Goal: Task Accomplishment & Management: Use online tool/utility

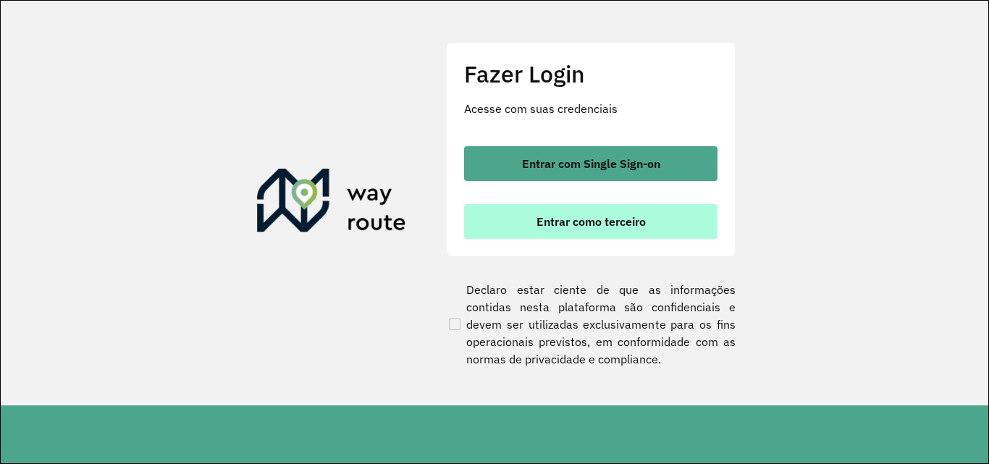
click at [650, 216] on button "Entrar como terceiro" at bounding box center [590, 221] width 253 height 35
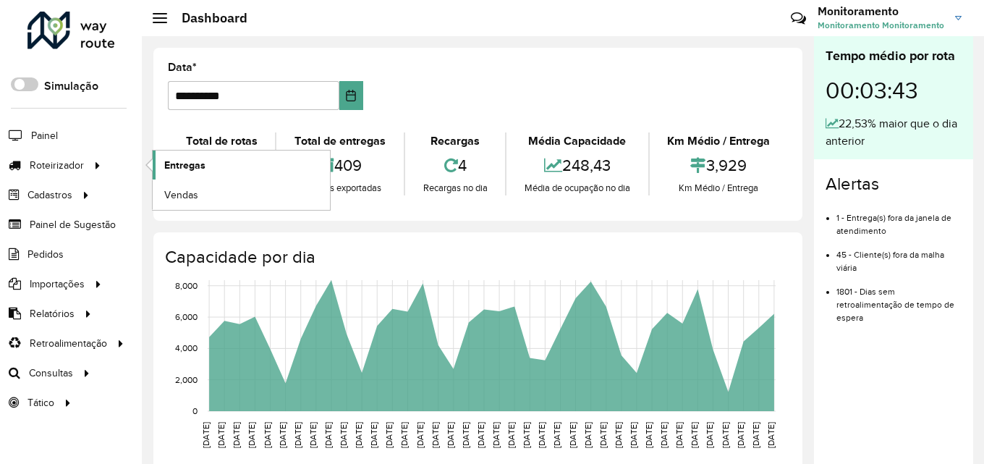
click at [188, 163] on span "Entregas" at bounding box center [184, 165] width 41 height 15
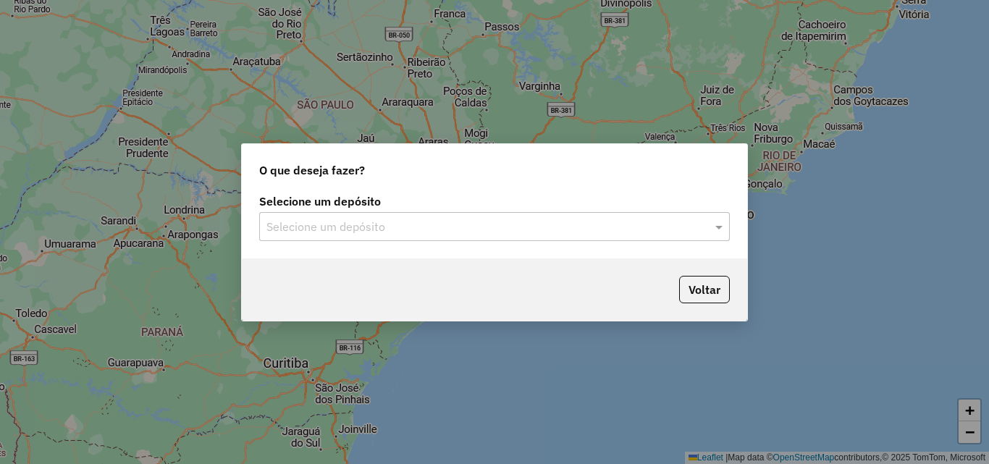
click at [550, 219] on input "text" at bounding box center [479, 227] width 427 height 17
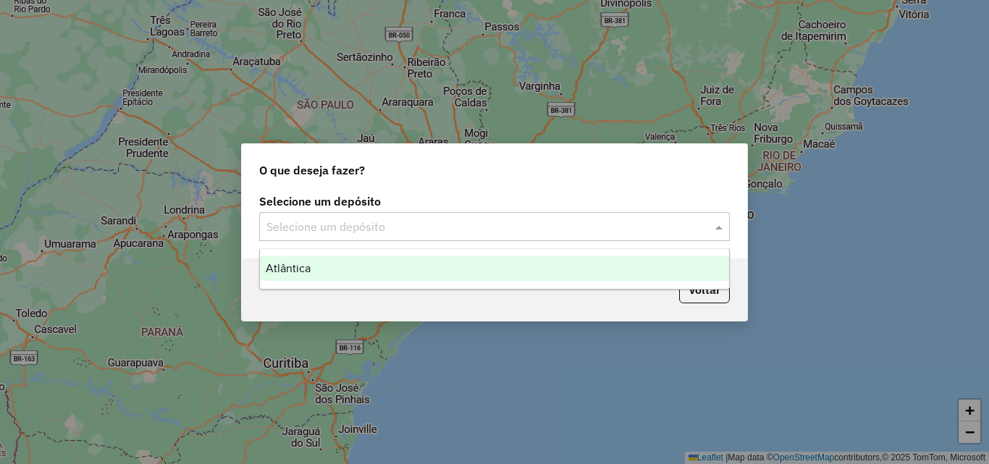
click at [418, 274] on div "Atlântica" at bounding box center [494, 268] width 469 height 25
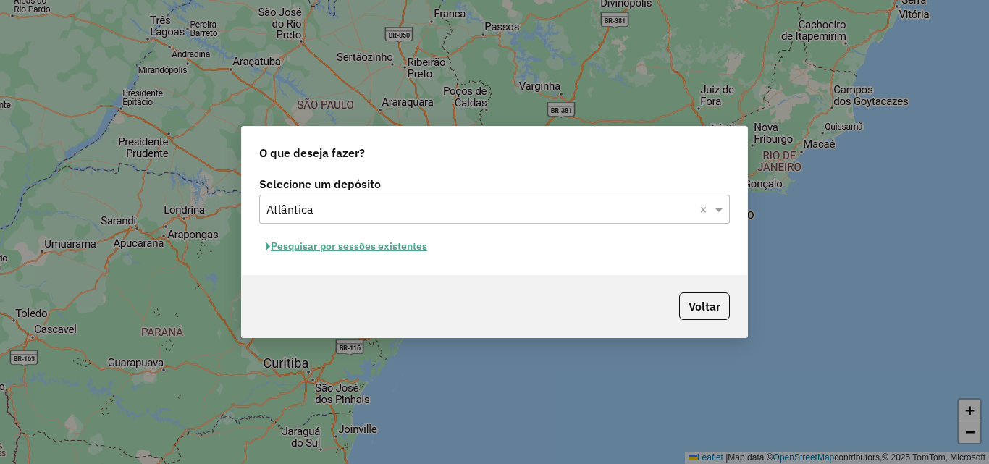
click at [420, 245] on button "Pesquisar por sessões existentes" at bounding box center [346, 246] width 174 height 22
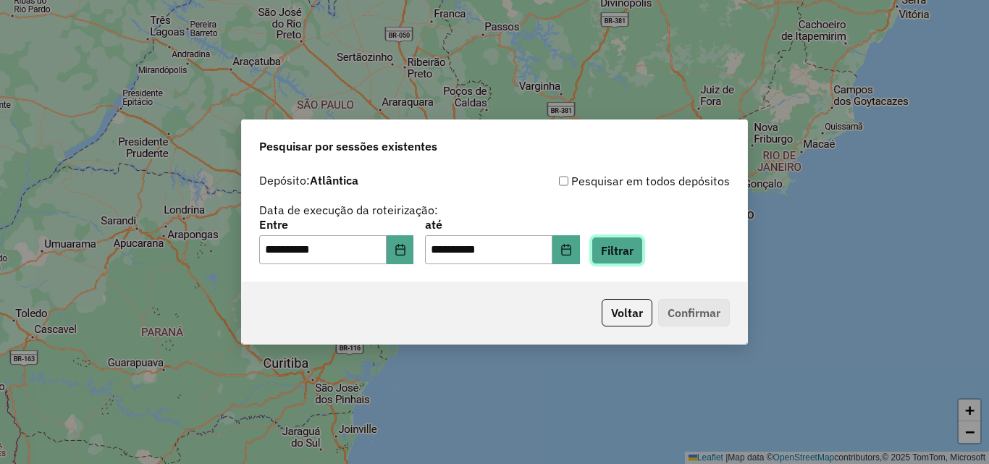
click at [643, 252] on button "Filtrar" at bounding box center [616, 251] width 51 height 28
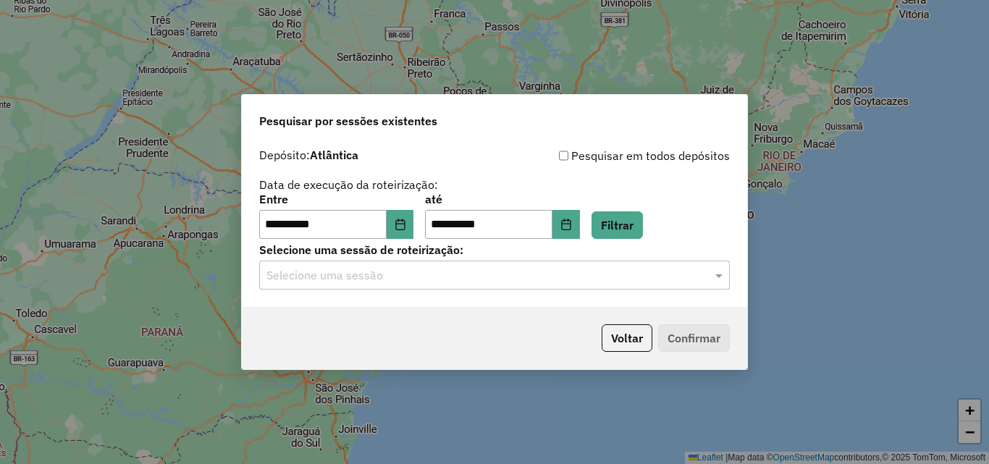
click at [652, 274] on input "text" at bounding box center [479, 275] width 427 height 17
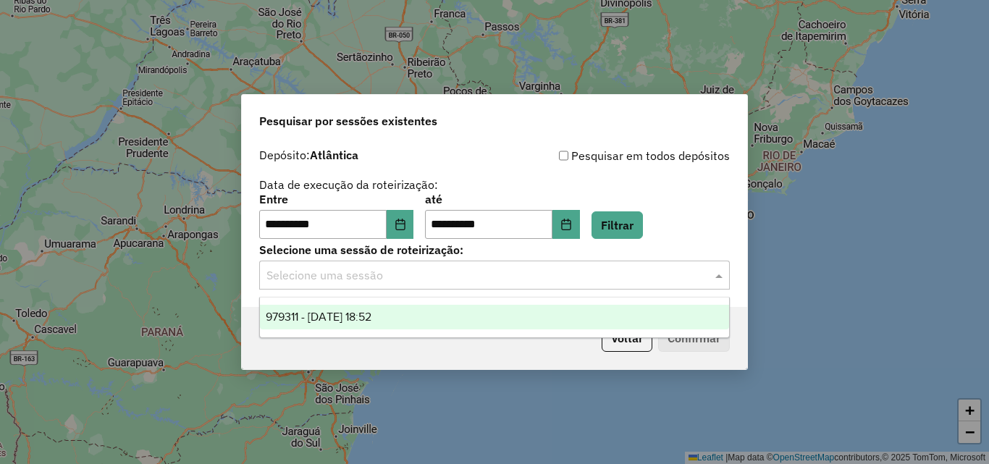
click at [426, 169] on div "**********" at bounding box center [494, 193] width 470 height 92
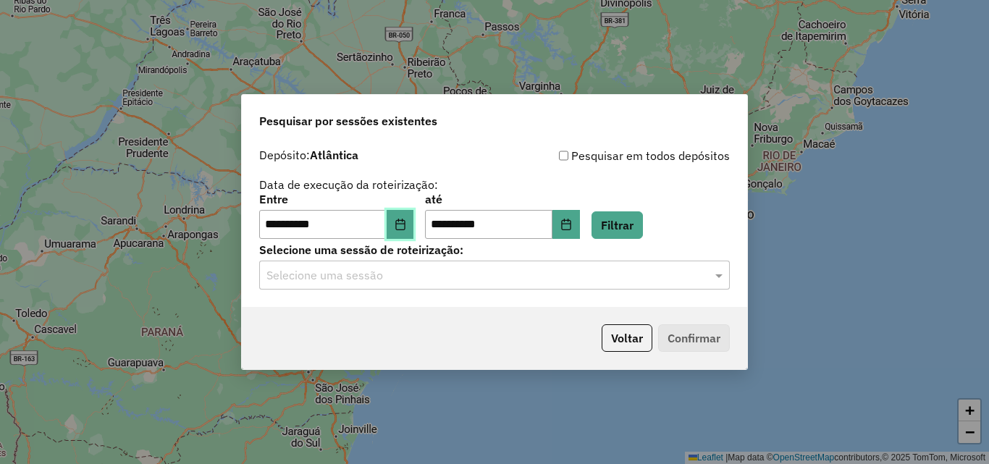
click at [405, 225] on icon "Choose Date" at bounding box center [399, 225] width 9 height 12
click at [683, 173] on div "**********" at bounding box center [494, 193] width 470 height 92
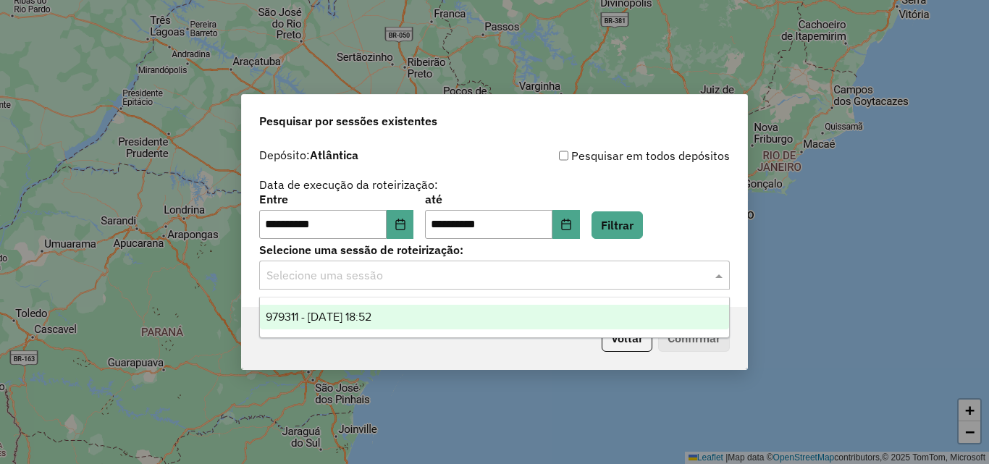
click at [408, 270] on input "text" at bounding box center [479, 275] width 427 height 17
click at [347, 312] on span "979311 - 14/08/2025 18:52" at bounding box center [319, 317] width 106 height 12
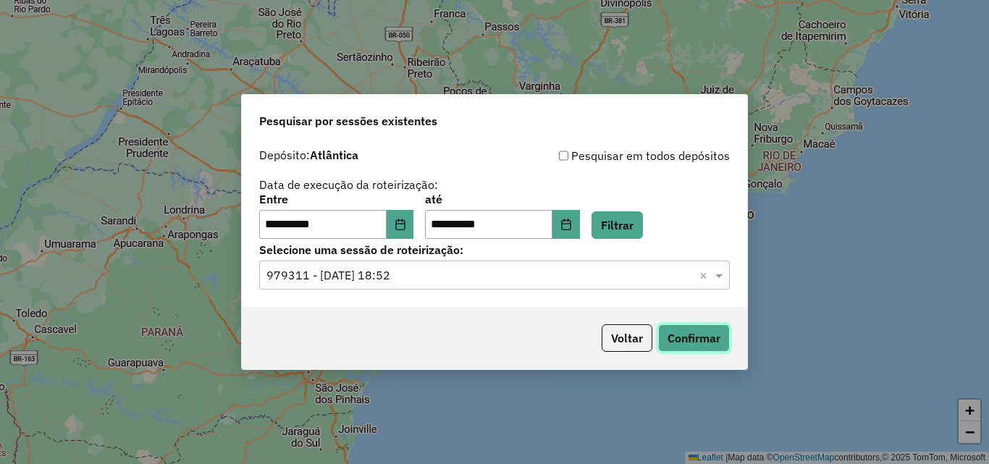
click at [701, 334] on button "Confirmar" at bounding box center [694, 338] width 72 height 28
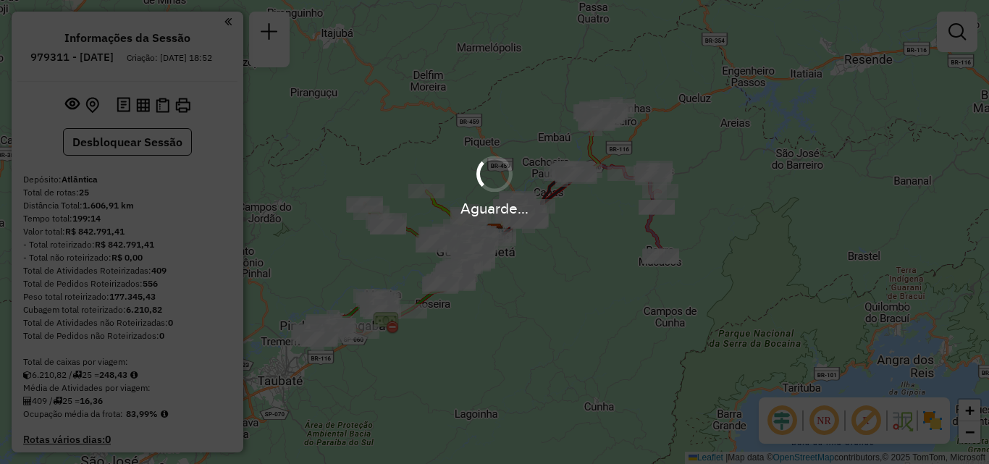
click at [188, 114] on div "Aguarde..." at bounding box center [494, 232] width 989 height 464
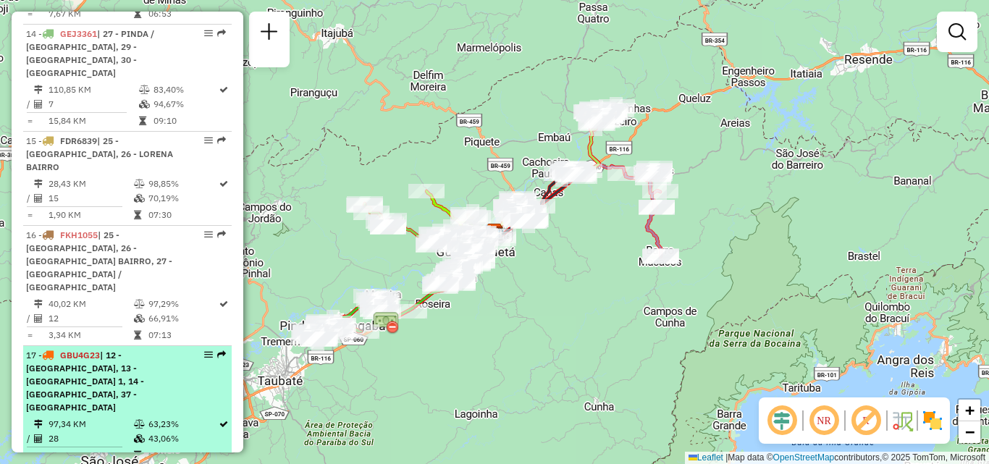
scroll to position [1810, 0]
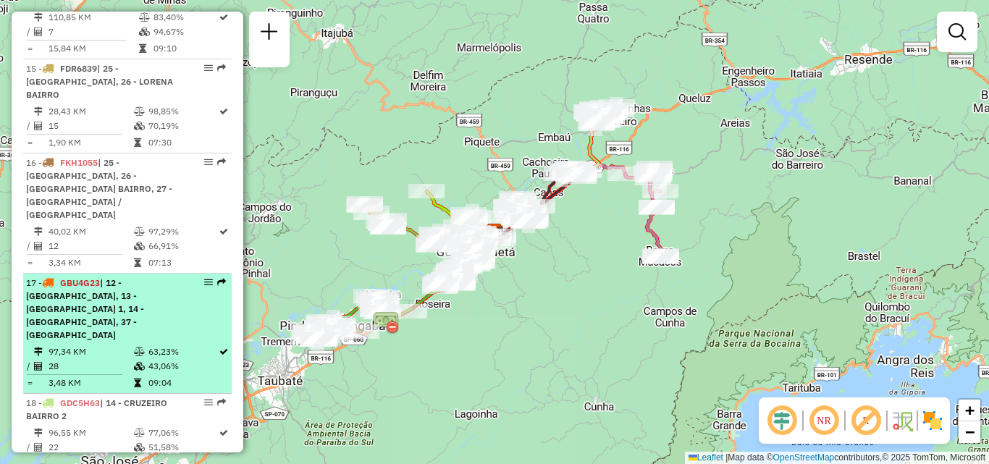
click at [111, 277] on div "17 - GBU4G23 | 12 - [GEOGRAPHIC_DATA], 13 - [GEOGRAPHIC_DATA] 1, 14 - [GEOGRAPH…" at bounding box center [102, 309] width 153 height 65
select select "**********"
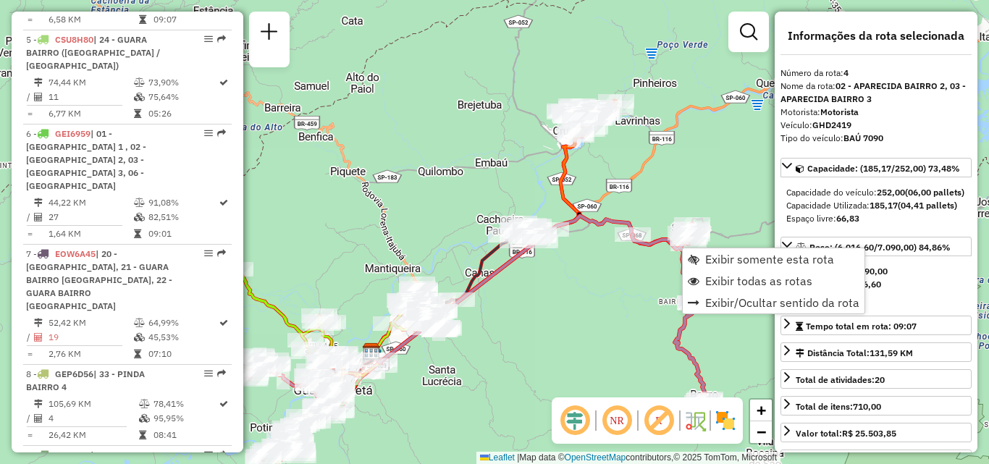
scroll to position [835, 0]
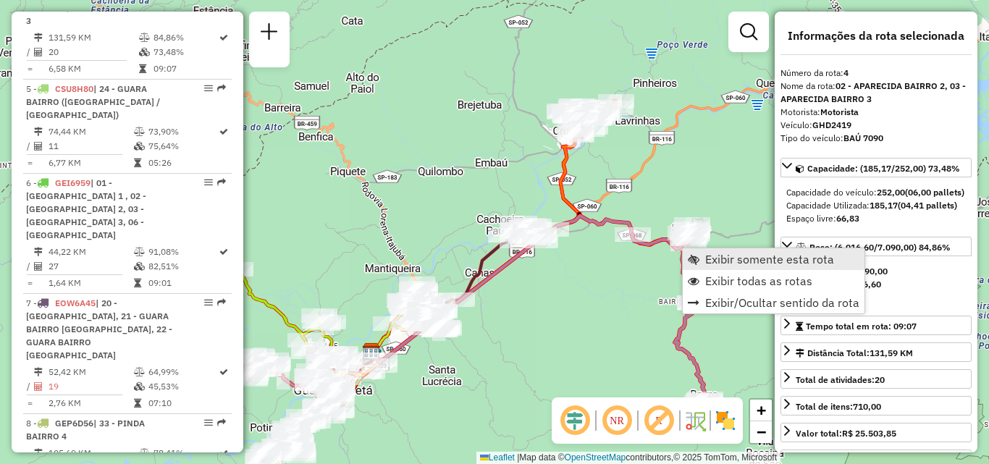
click at [719, 262] on span "Exibir somente esta rota" at bounding box center [769, 259] width 129 height 12
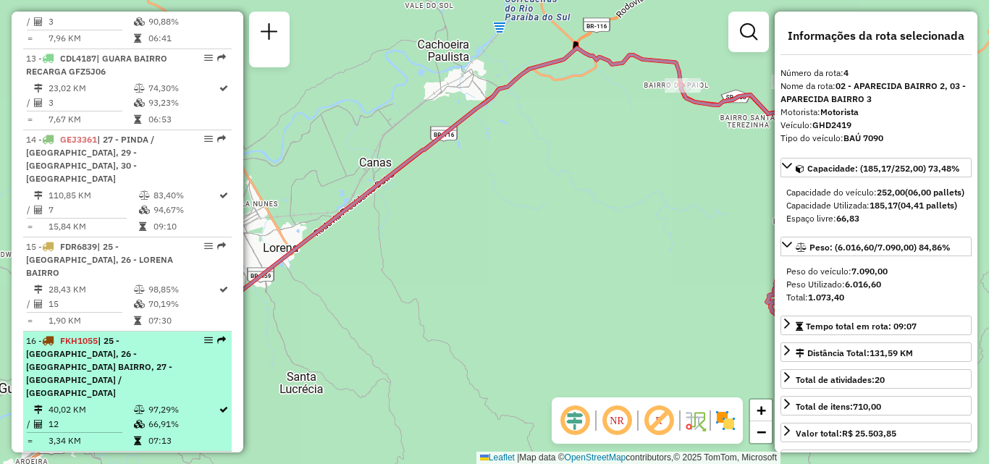
scroll to position [1704, 0]
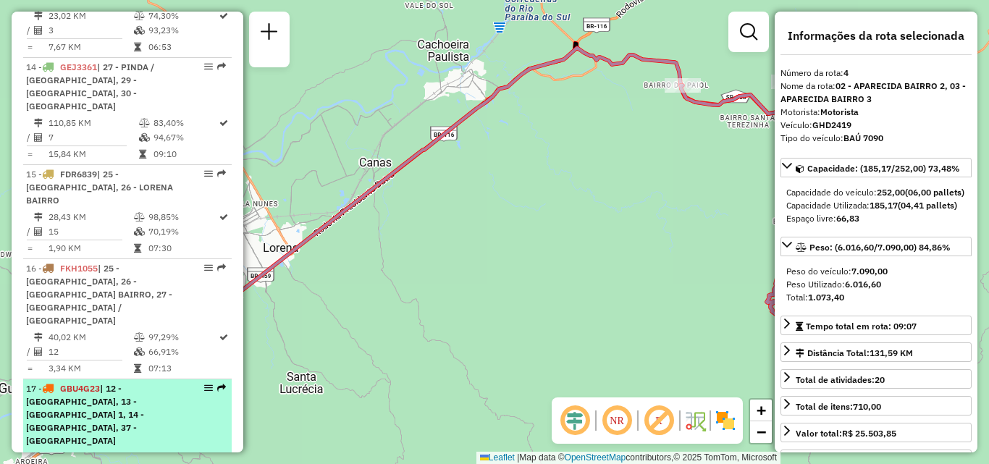
click at [125, 383] on span "| 12 - [GEOGRAPHIC_DATA], 13 - [GEOGRAPHIC_DATA] 1, 14 - [GEOGRAPHIC_DATA], 37 …" at bounding box center [85, 414] width 118 height 63
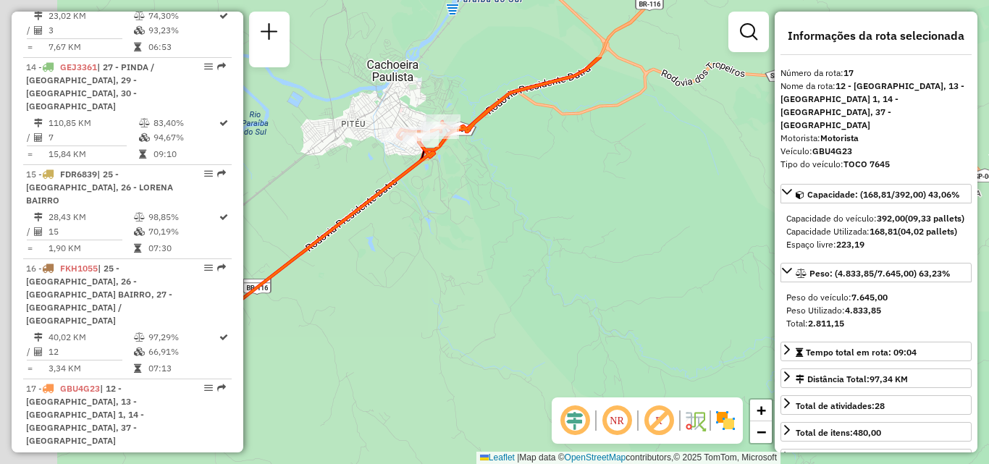
drag, startPoint x: 376, startPoint y: 158, endPoint x: 591, endPoint y: 316, distance: 267.7
click at [588, 315] on div "Janela de atendimento Grade de atendimento Capacidade Transportadoras Veículos …" at bounding box center [494, 232] width 989 height 464
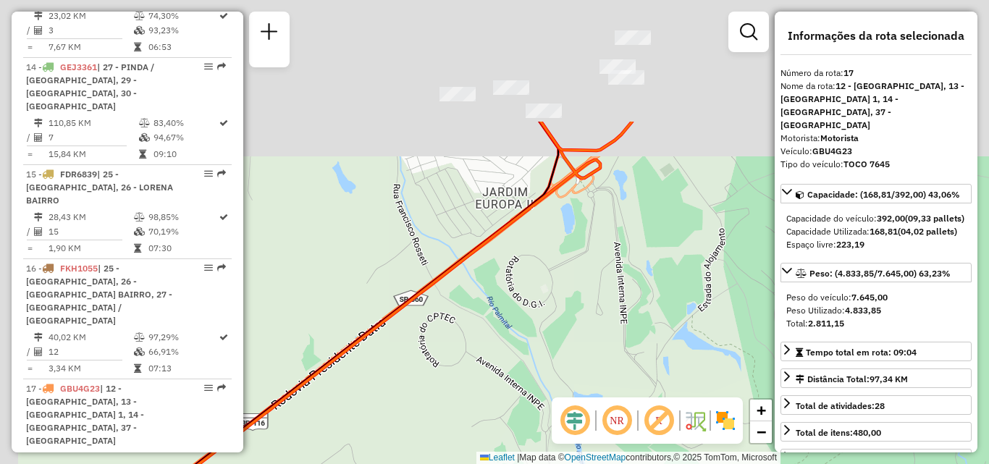
drag, startPoint x: 462, startPoint y: 163, endPoint x: 683, endPoint y: 360, distance: 296.8
click at [684, 360] on div "Janela de atendimento Grade de atendimento Capacidade Transportadoras Veículos …" at bounding box center [494, 232] width 989 height 464
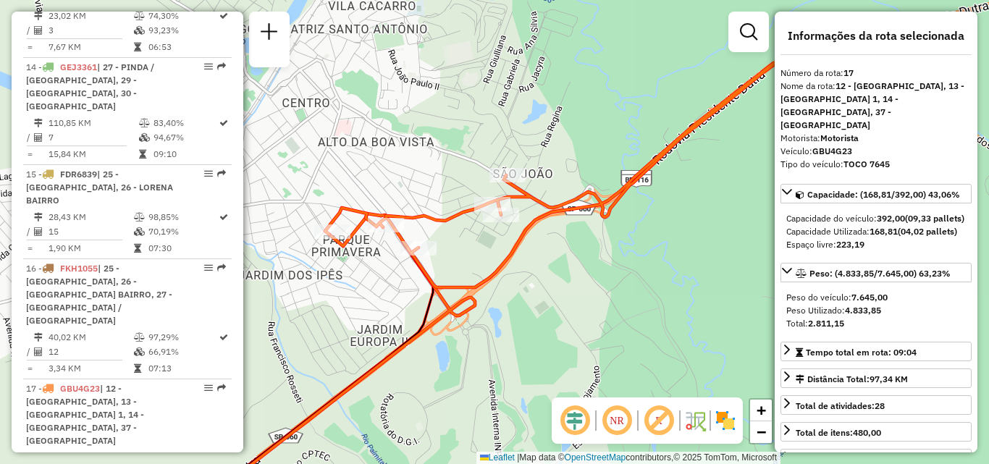
drag, startPoint x: 678, startPoint y: 199, endPoint x: 520, endPoint y: 305, distance: 189.9
click at [523, 308] on div "Janela de atendimento Grade de atendimento Capacidade Transportadoras Veículos …" at bounding box center [494, 232] width 989 height 464
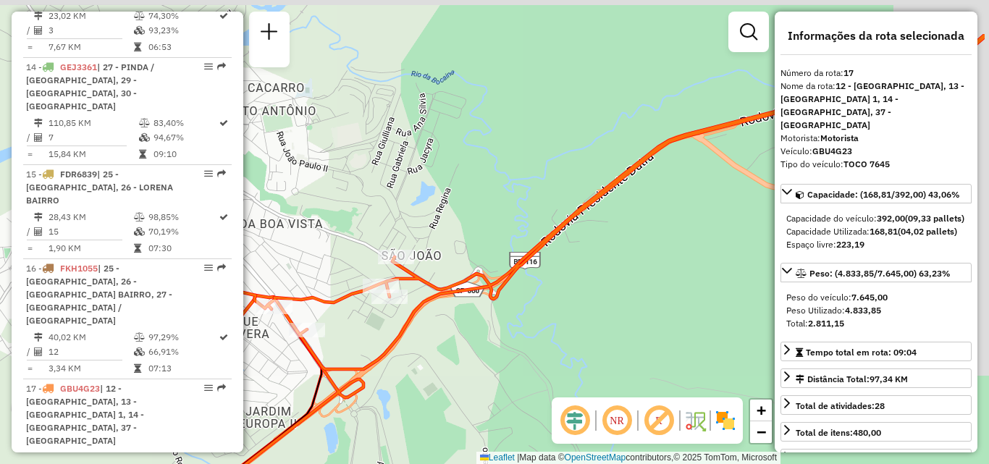
drag, startPoint x: 586, startPoint y: 281, endPoint x: 518, endPoint y: 319, distance: 77.5
click at [520, 319] on div "Janela de atendimento Grade de atendimento Capacidade Transportadoras Veículos …" at bounding box center [494, 232] width 989 height 464
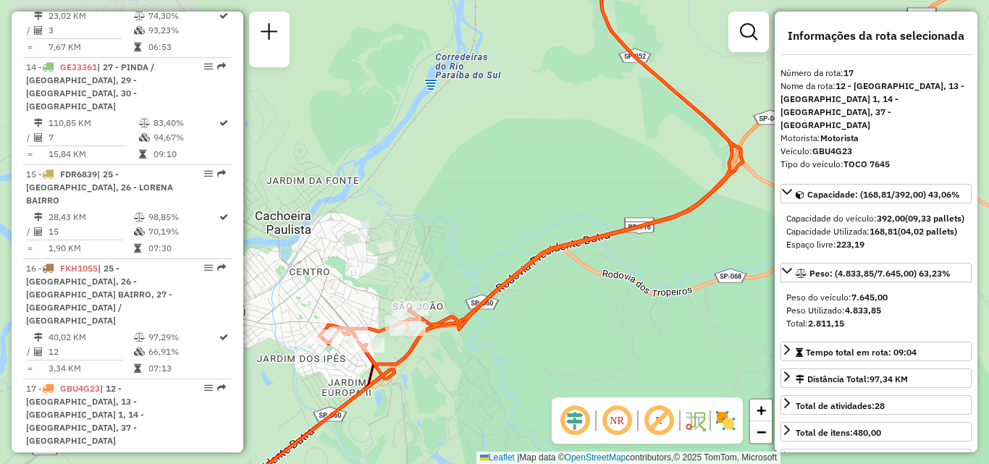
drag, startPoint x: 607, startPoint y: 305, endPoint x: 481, endPoint y: 347, distance: 132.1
click at [484, 347] on div "Janela de atendimento Grade de atendimento Capacidade Transportadoras Veículos …" at bounding box center [494, 232] width 989 height 464
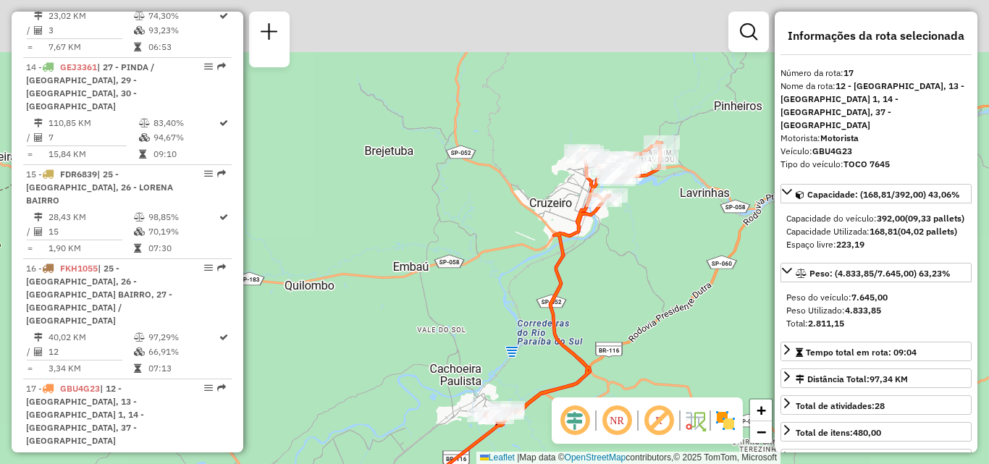
drag, startPoint x: 620, startPoint y: 166, endPoint x: 612, endPoint y: 297, distance: 131.3
click at [612, 297] on div "Janela de atendimento Grade de atendimento Capacidade Transportadoras Veículos …" at bounding box center [494, 232] width 989 height 464
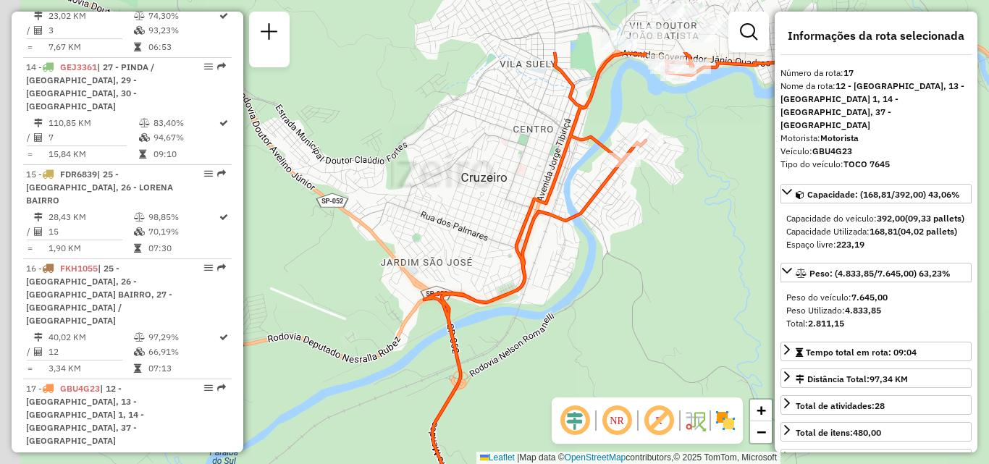
drag, startPoint x: 591, startPoint y: 184, endPoint x: 638, endPoint y: 315, distance: 139.2
click at [638, 317] on div "Janela de atendimento Grade de atendimento Capacidade Transportadoras Veículos …" at bounding box center [494, 232] width 989 height 464
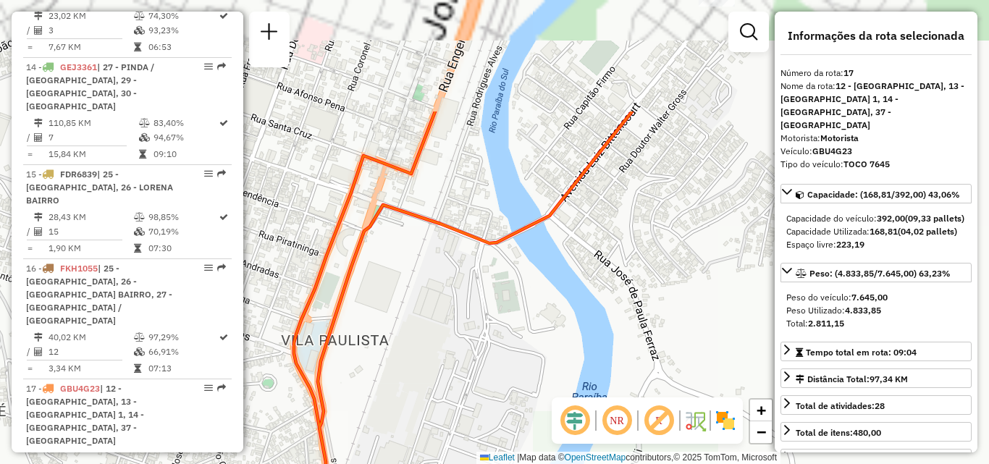
drag, startPoint x: 573, startPoint y: 145, endPoint x: 688, endPoint y: 325, distance: 213.6
click at [688, 325] on div "Janela de atendimento Grade de atendimento Capacidade Transportadoras Veículos …" at bounding box center [494, 232] width 989 height 464
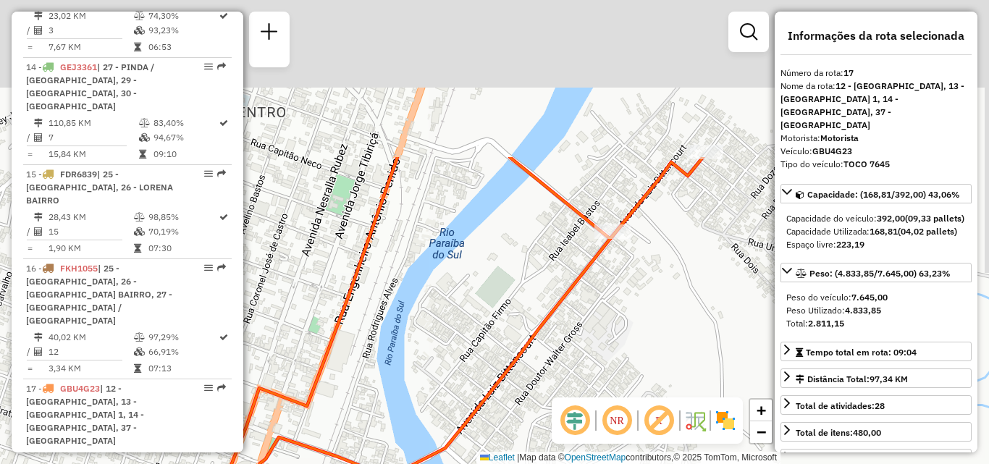
drag, startPoint x: 671, startPoint y: 182, endPoint x: 563, endPoint y: 342, distance: 192.9
click at [563, 342] on div "Janela de atendimento Grade de atendimento Capacidade Transportadoras Veículos …" at bounding box center [494, 232] width 989 height 464
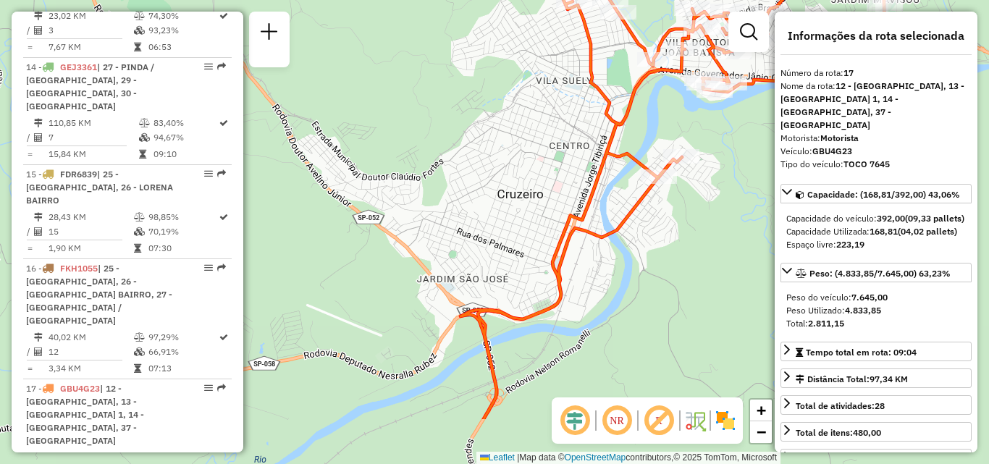
drag, startPoint x: 661, startPoint y: 276, endPoint x: 706, endPoint y: 187, distance: 100.0
click at [705, 188] on div "Janela de atendimento Grade de atendimento Capacidade Transportadoras Veículos …" at bounding box center [494, 232] width 989 height 464
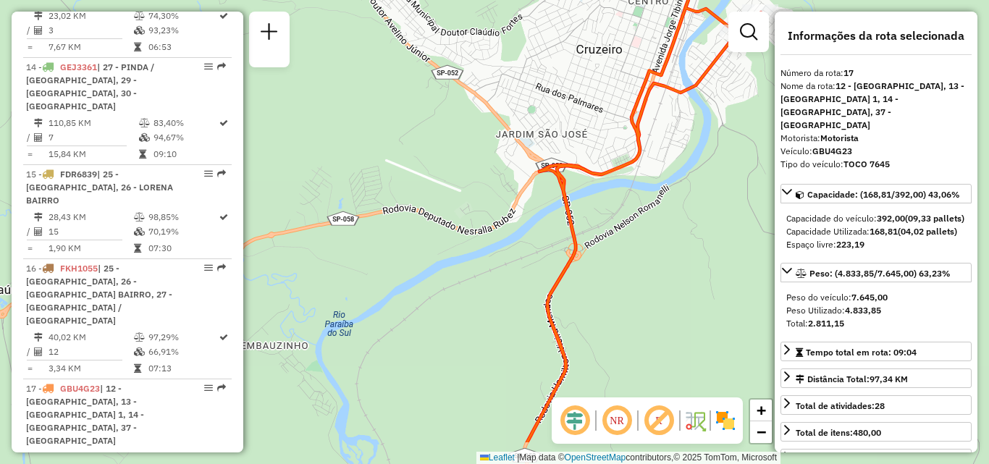
drag, startPoint x: 579, startPoint y: 350, endPoint x: 649, endPoint y: 240, distance: 130.1
click at [654, 240] on div "Janela de atendimento Grade de atendimento Capacidade Transportadoras Veículos …" at bounding box center [494, 232] width 989 height 464
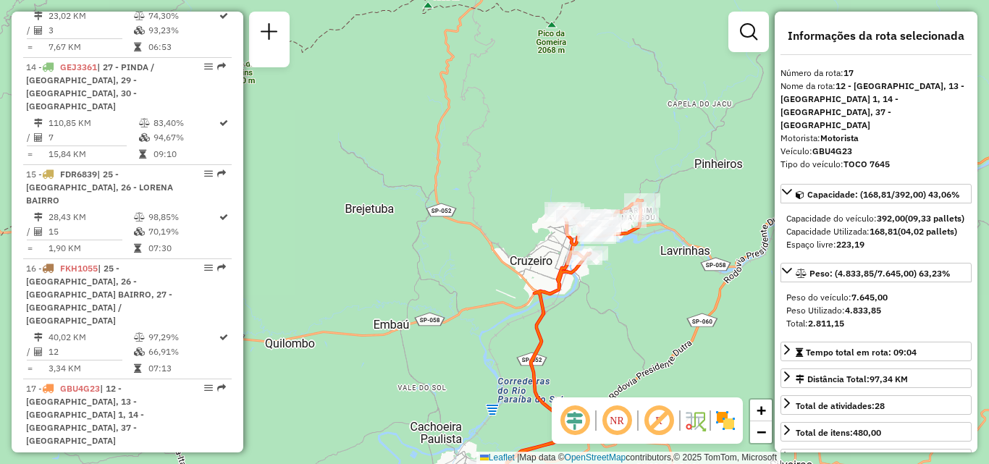
drag, startPoint x: 496, startPoint y: 319, endPoint x: 523, endPoint y: 176, distance: 145.9
click at [522, 185] on div "Janela de atendimento Grade de atendimento Capacidade Transportadoras Veículos …" at bounding box center [494, 232] width 989 height 464
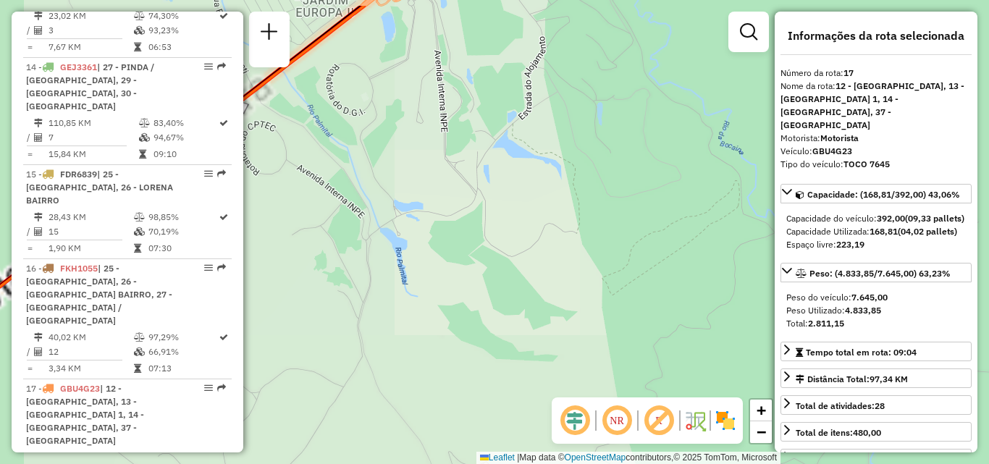
drag, startPoint x: 396, startPoint y: 80, endPoint x: 615, endPoint y: 310, distance: 317.9
click at [615, 310] on div "Janela de atendimento Grade de atendimento Capacidade Transportadoras Veículos …" at bounding box center [494, 232] width 989 height 464
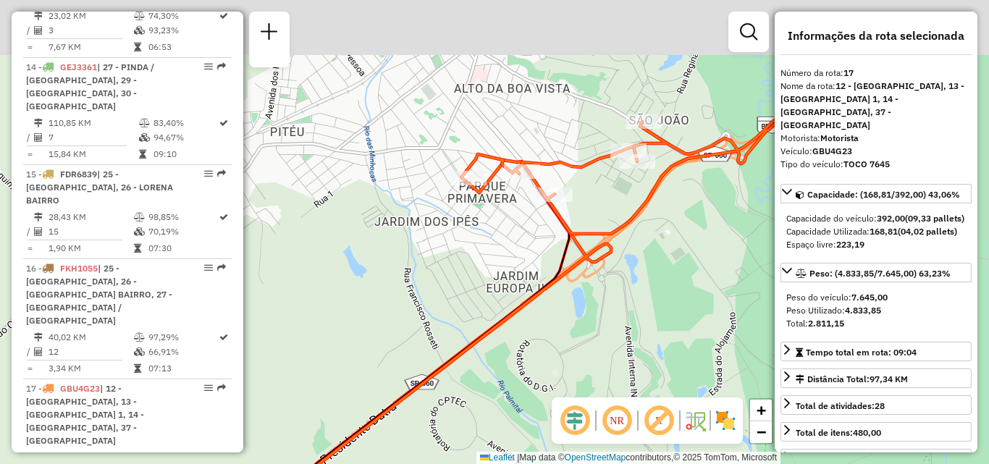
drag, startPoint x: 493, startPoint y: 137, endPoint x: 515, endPoint y: 241, distance: 106.6
click at [515, 240] on div "Janela de atendimento Grade de atendimento Capacidade Transportadoras Veículos …" at bounding box center [494, 232] width 989 height 464
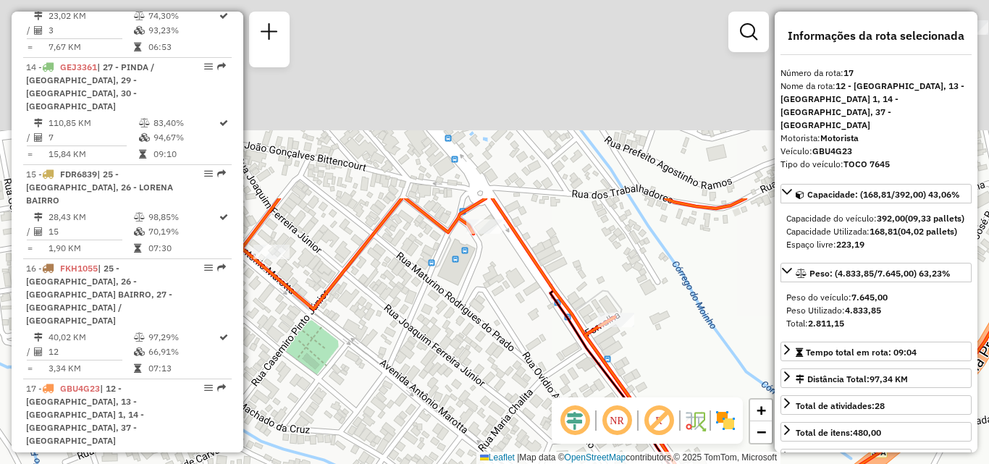
drag, startPoint x: 542, startPoint y: 121, endPoint x: 480, endPoint y: 333, distance: 221.0
click at [478, 364] on div "Janela de atendimento Grade de atendimento Capacidade Transportadoras Veículos …" at bounding box center [494, 232] width 989 height 464
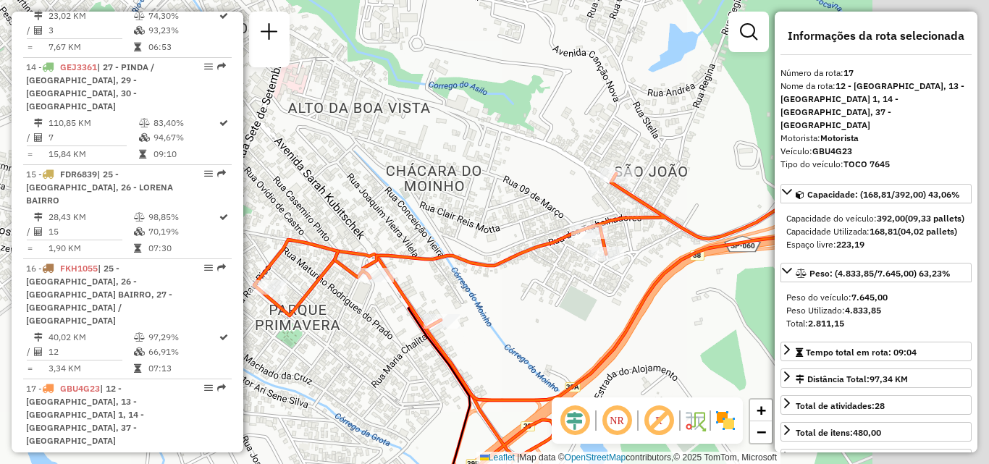
drag, startPoint x: 696, startPoint y: 282, endPoint x: 502, endPoint y: 314, distance: 197.3
click at [502, 314] on div "Janela de atendimento Grade de atendimento Capacidade Transportadoras Veículos …" at bounding box center [494, 232] width 989 height 464
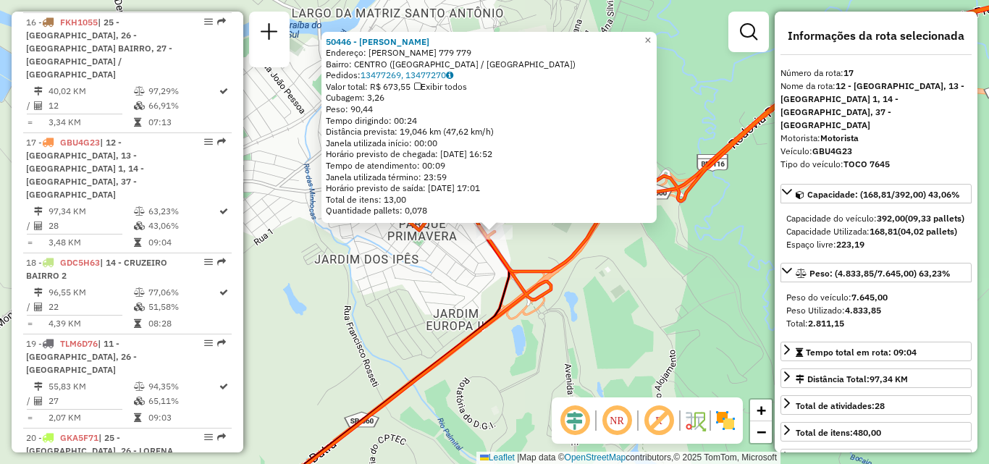
scroll to position [1993, 0]
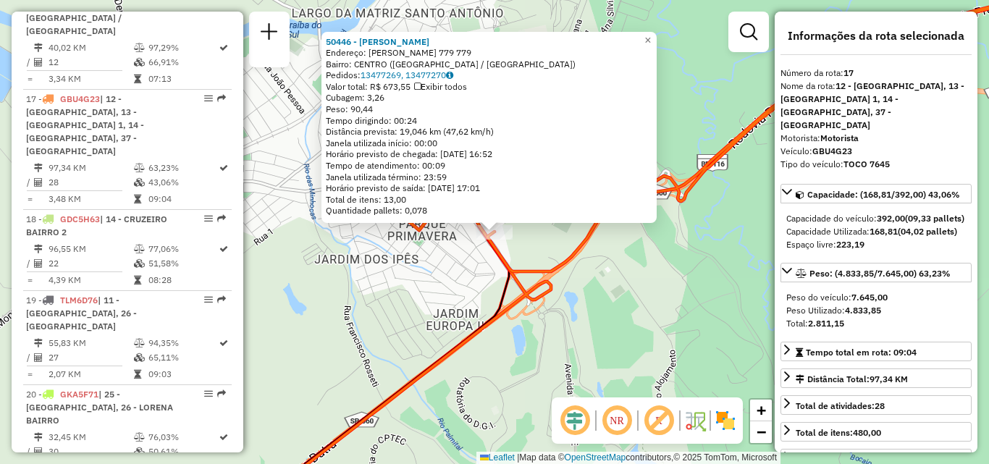
click at [588, 274] on div "50446 - [PERSON_NAME]: [PERSON_NAME] 779 779 Bairro: CENTRO ([GEOGRAPHIC_DATA] …" at bounding box center [494, 232] width 989 height 464
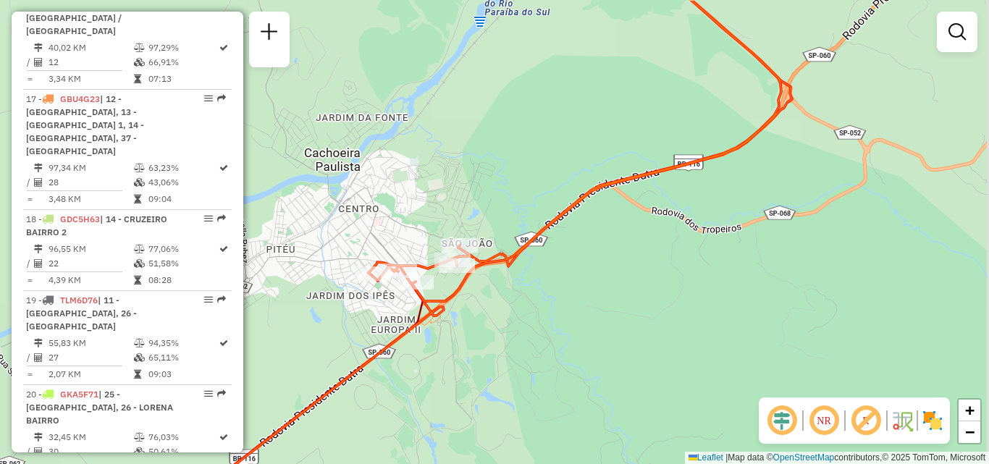
drag, startPoint x: 781, startPoint y: 242, endPoint x: 472, endPoint y: 366, distance: 332.9
click at [494, 355] on div "Janela de atendimento Grade de atendimento Capacidade Transportadoras Veículos …" at bounding box center [494, 232] width 989 height 464
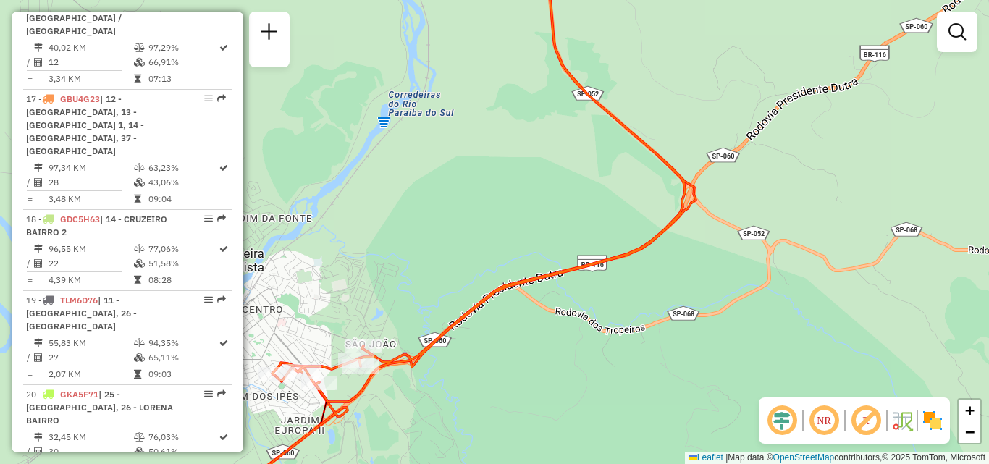
drag, startPoint x: 740, startPoint y: 159, endPoint x: 777, endPoint y: 279, distance: 125.0
click at [777, 279] on div "Janela de atendimento Grade de atendimento Capacidade Transportadoras Veículos …" at bounding box center [494, 232] width 989 height 464
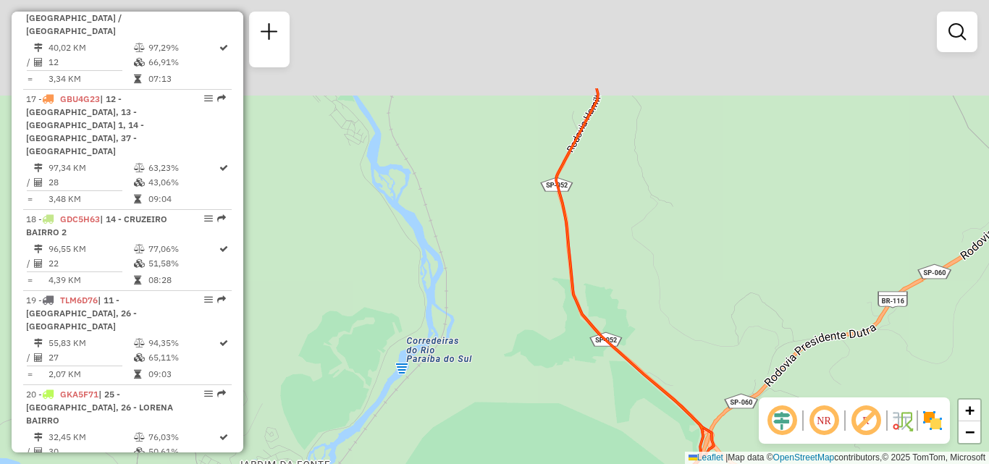
drag, startPoint x: 687, startPoint y: 106, endPoint x: 644, endPoint y: 342, distance: 239.1
click at [644, 351] on div "Janela de atendimento Grade de atendimento Capacidade Transportadoras Veículos …" at bounding box center [494, 232] width 989 height 464
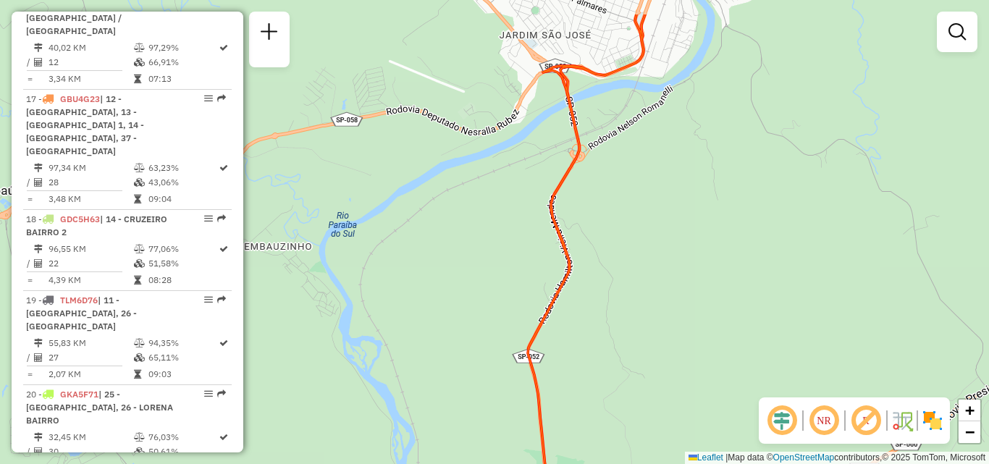
drag, startPoint x: 636, startPoint y: 130, endPoint x: 633, endPoint y: 259, distance: 128.9
click at [633, 259] on div "Janela de atendimento Grade de atendimento Capacidade Transportadoras Veículos …" at bounding box center [494, 232] width 989 height 464
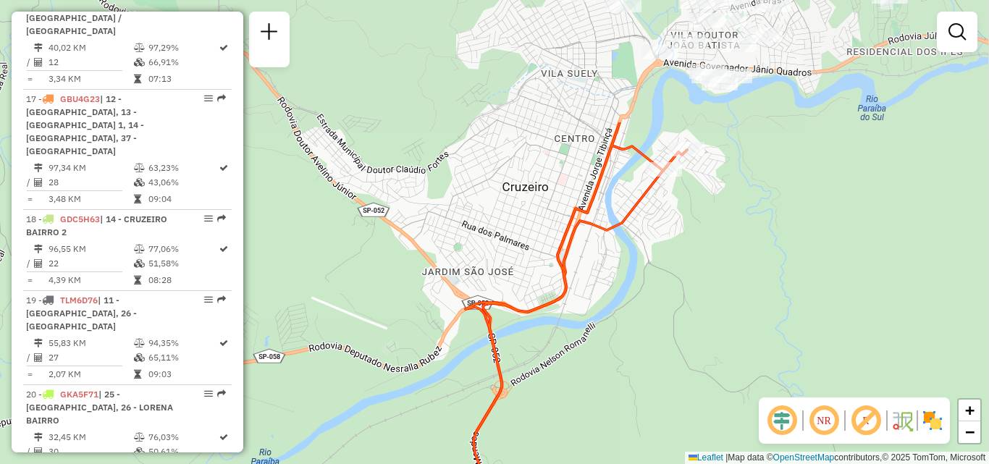
drag, startPoint x: 749, startPoint y: 62, endPoint x: 675, endPoint y: 231, distance: 184.4
click at [675, 231] on div "Janela de atendimento Grade de atendimento Capacidade Transportadoras Veículos …" at bounding box center [494, 232] width 989 height 464
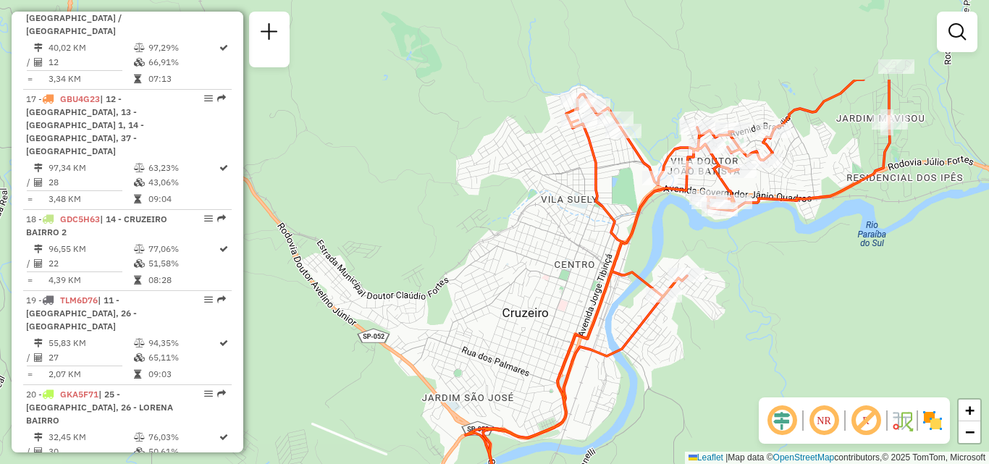
drag, startPoint x: 727, startPoint y: 157, endPoint x: 727, endPoint y: 256, distance: 98.4
click at [727, 256] on div "Janela de atendimento Grade de atendimento Capacidade Transportadoras Veículos …" at bounding box center [494, 232] width 989 height 464
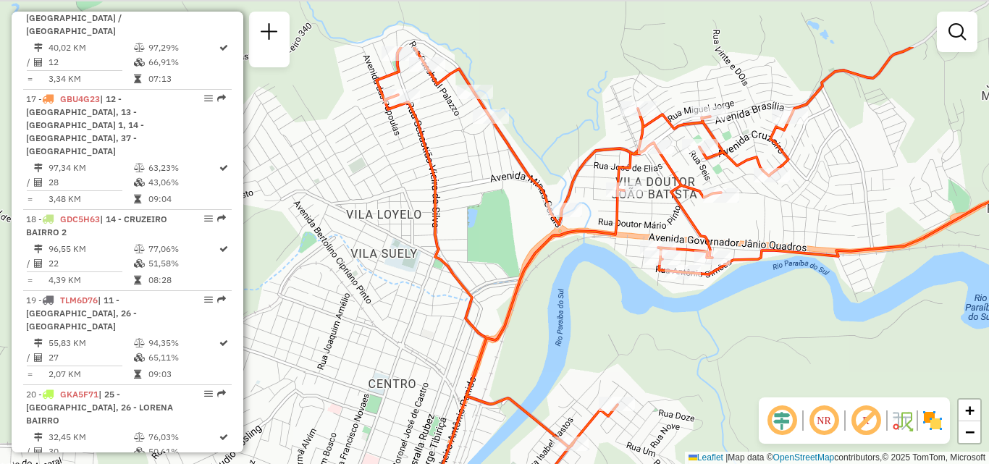
drag, startPoint x: 712, startPoint y: 240, endPoint x: 748, endPoint y: 318, distance: 86.1
click at [748, 318] on div "Janela de atendimento Grade de atendimento Capacidade Transportadoras Veículos …" at bounding box center [494, 232] width 989 height 464
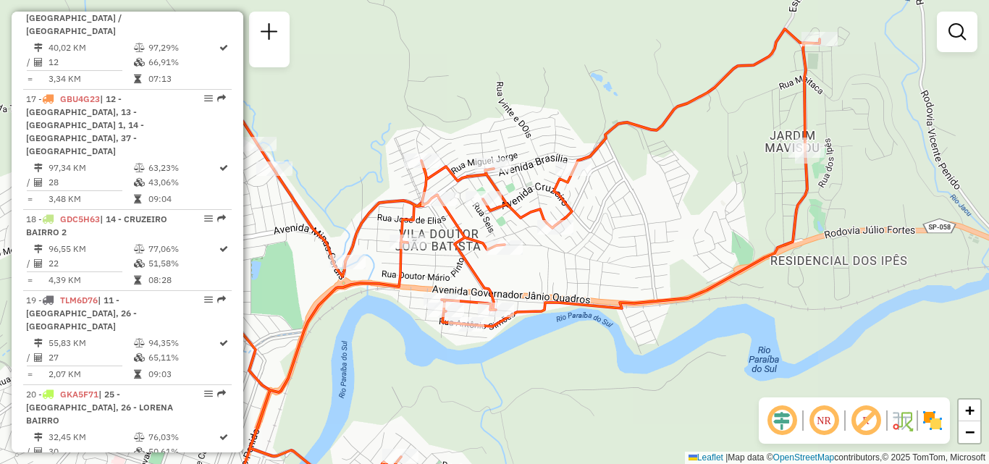
drag, startPoint x: 892, startPoint y: 115, endPoint x: 688, endPoint y: 159, distance: 208.7
click at [688, 159] on div "Janela de atendimento Grade de atendimento Capacidade Transportadoras Veículos …" at bounding box center [494, 232] width 989 height 464
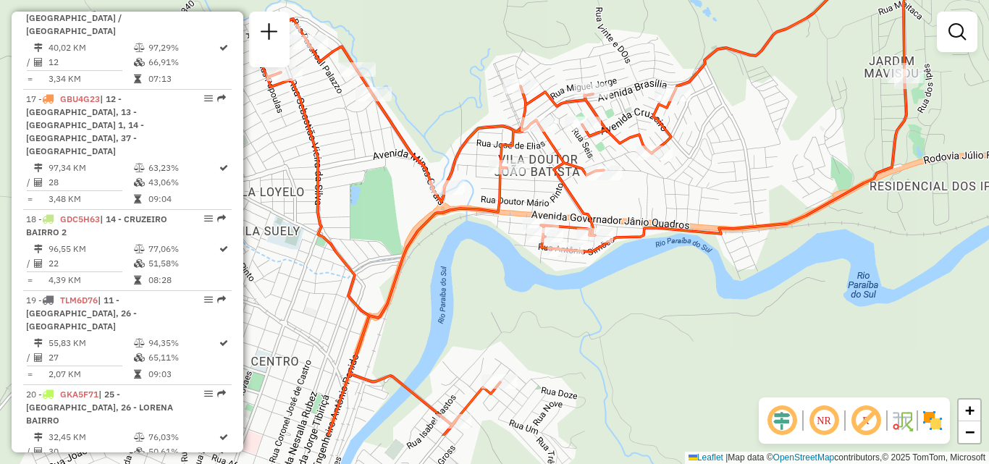
drag, startPoint x: 706, startPoint y: 232, endPoint x: 761, endPoint y: 195, distance: 66.3
click at [783, 169] on div "Janela de atendimento Grade de atendimento Capacidade Transportadoras Veículos …" at bounding box center [494, 232] width 989 height 464
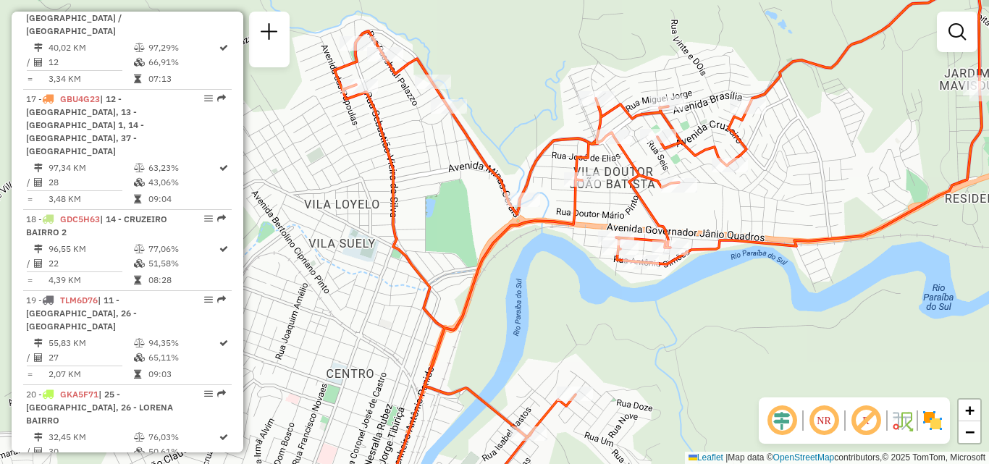
drag, startPoint x: 461, startPoint y: 123, endPoint x: 539, endPoint y: 139, distance: 79.8
click at [545, 139] on div "Janela de atendimento Grade de atendimento Capacidade Transportadoras Veículos …" at bounding box center [494, 232] width 989 height 464
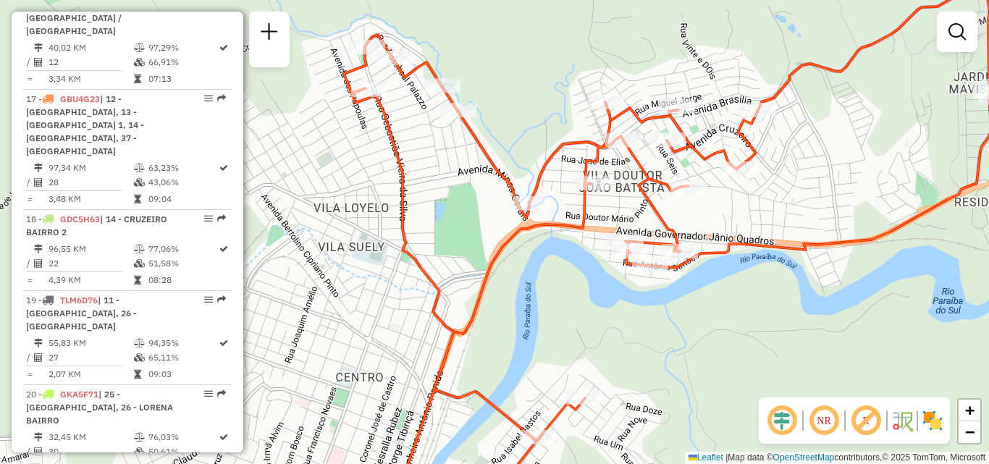
drag, startPoint x: 402, startPoint y: 216, endPoint x: 448, endPoint y: 114, distance: 112.7
click at [437, 130] on div "Janela de atendimento Grade de atendimento Capacidade Transportadoras Veículos …" at bounding box center [494, 232] width 989 height 464
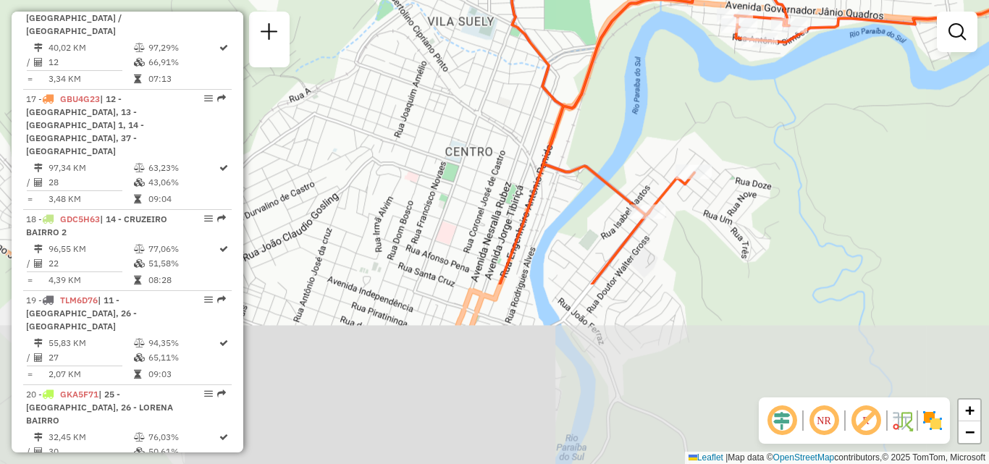
drag, startPoint x: 430, startPoint y: 248, endPoint x: 504, endPoint y: 111, distance: 154.8
click at [497, 126] on div "Janela de atendimento Grade de atendimento Capacidade Transportadoras Veículos …" at bounding box center [494, 232] width 989 height 464
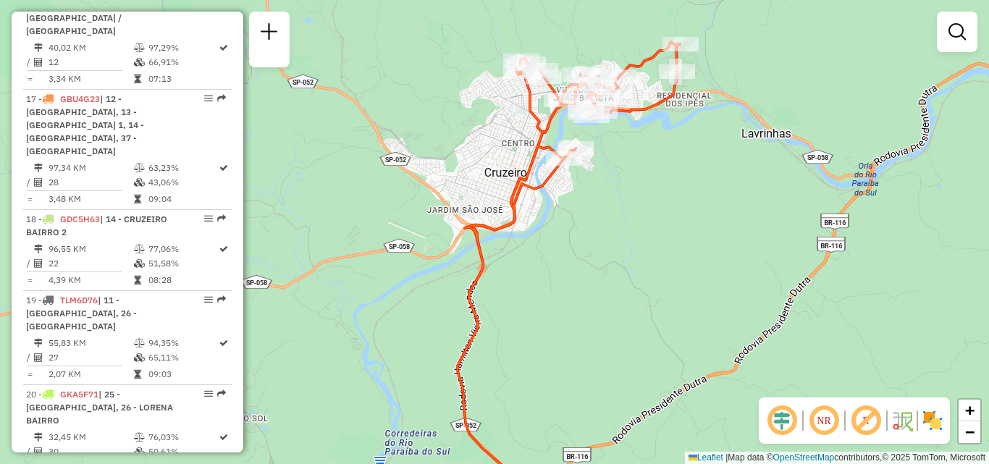
drag, startPoint x: 563, startPoint y: 235, endPoint x: 632, endPoint y: 141, distance: 116.5
click at [623, 154] on div "Janela de atendimento Grade de atendimento Capacidade Transportadoras Veículos …" at bounding box center [494, 232] width 989 height 464
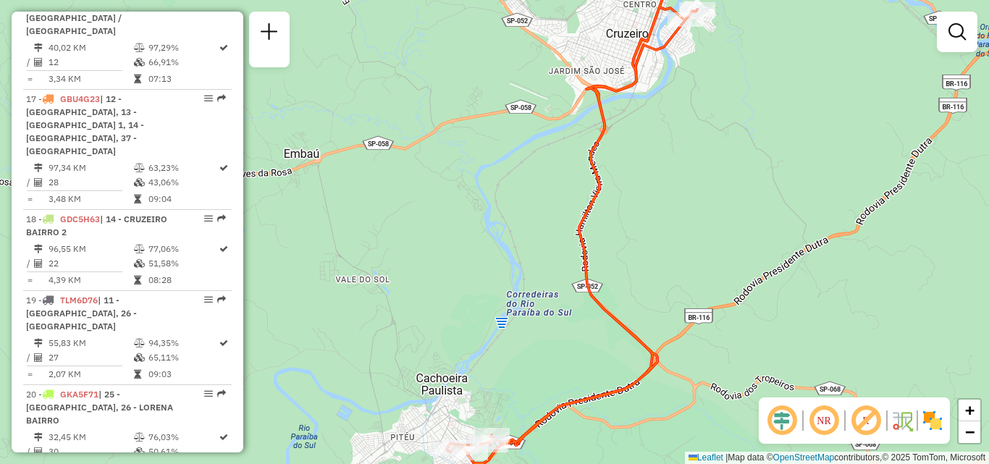
drag, startPoint x: 630, startPoint y: 248, endPoint x: 698, endPoint y: 180, distance: 95.2
click at [698, 180] on div "Janela de atendimento Grade de atendimento Capacidade Transportadoras Veículos …" at bounding box center [494, 232] width 989 height 464
